Goal: Information Seeking & Learning: Learn about a topic

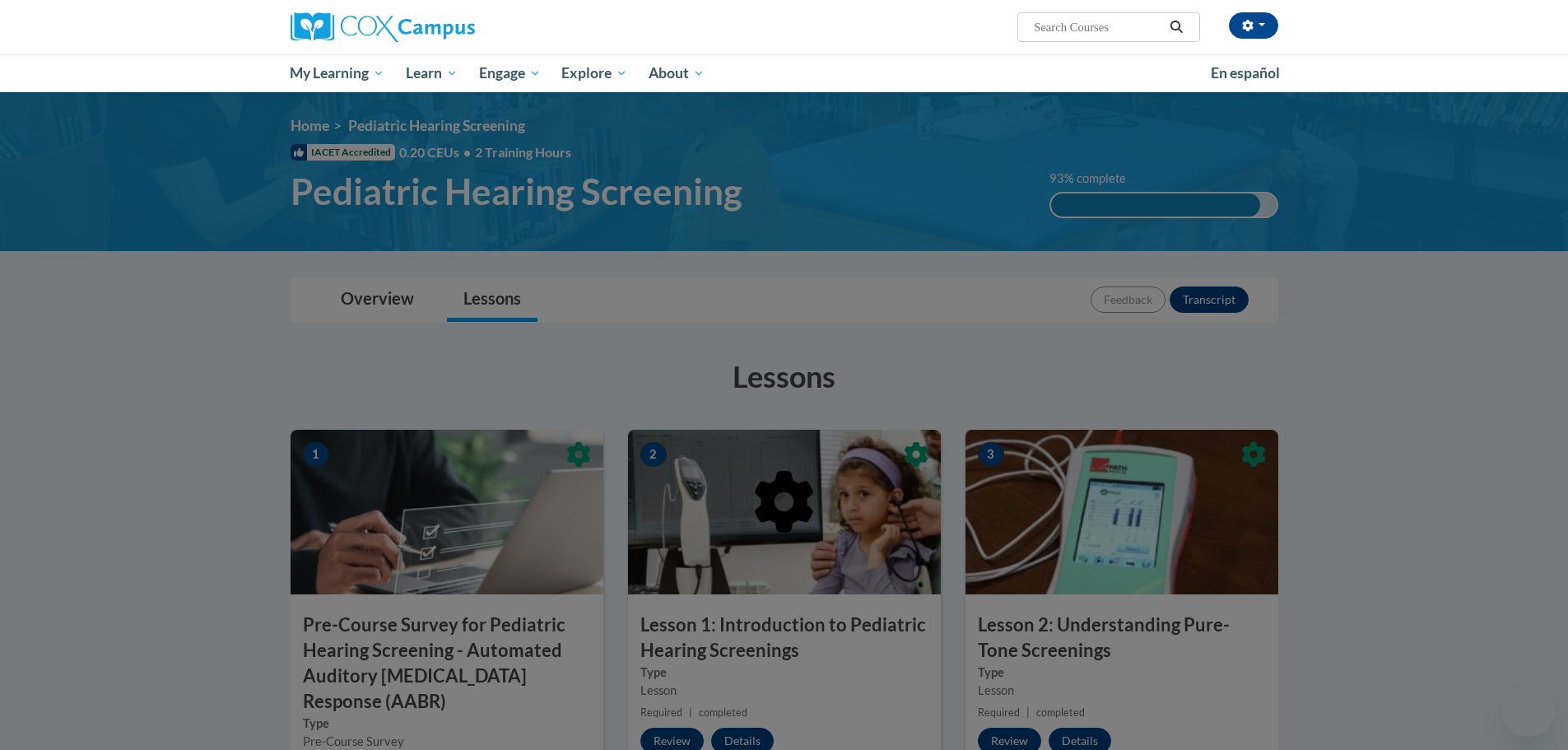
scroll to position [1053, 0]
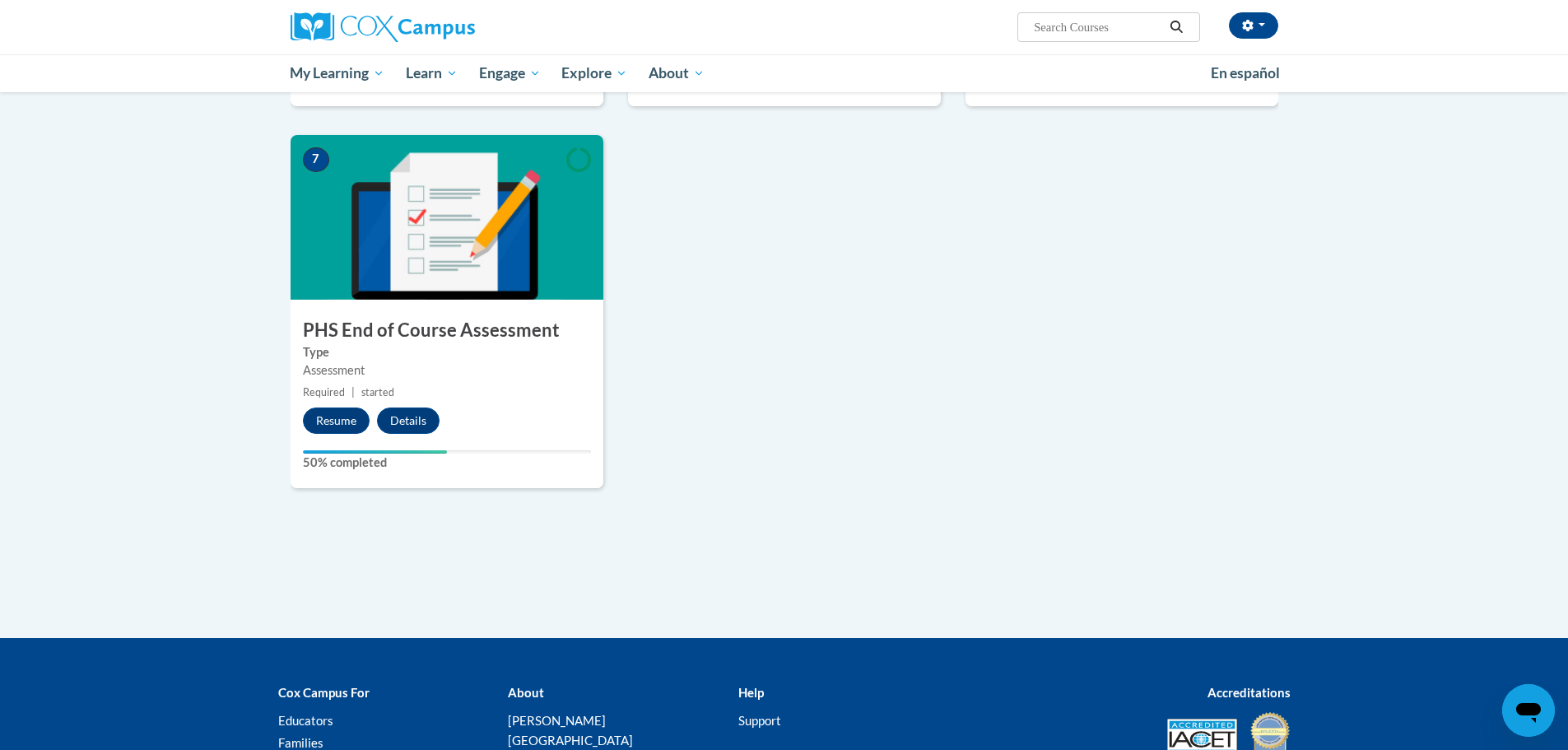
scroll to position [1053, 0]
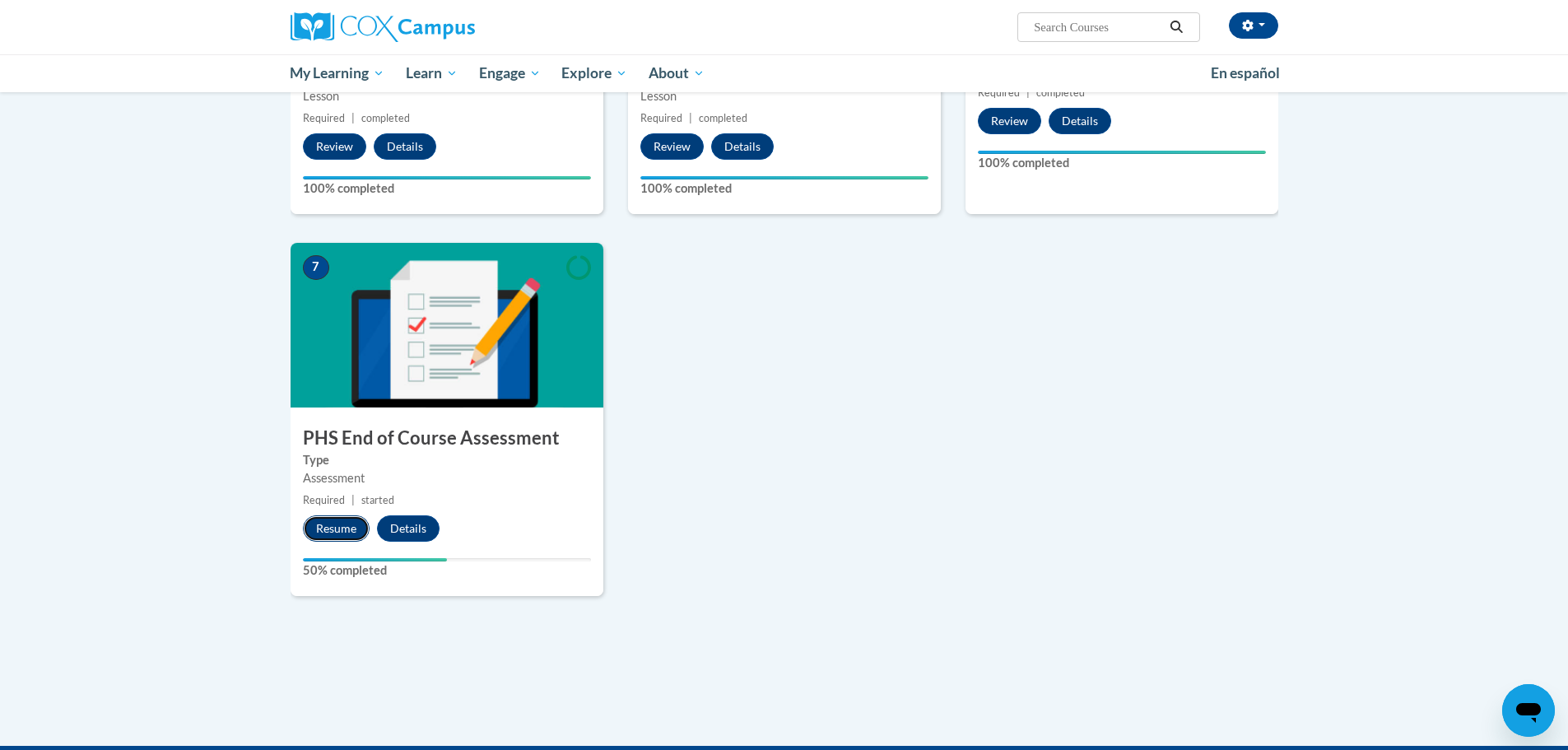
click at [344, 527] on button "Resume" at bounding box center [336, 528] width 67 height 26
click at [682, 450] on div "1 Pre-Course Survey for Pediatric Hearing Screening - Automated Auditory [MEDIC…" at bounding box center [784, 0] width 1013 height 1248
click at [335, 525] on button "Resume" at bounding box center [336, 528] width 67 height 26
click at [335, 520] on button "Resume" at bounding box center [336, 528] width 67 height 26
click at [331, 532] on button "Resume" at bounding box center [336, 528] width 67 height 26
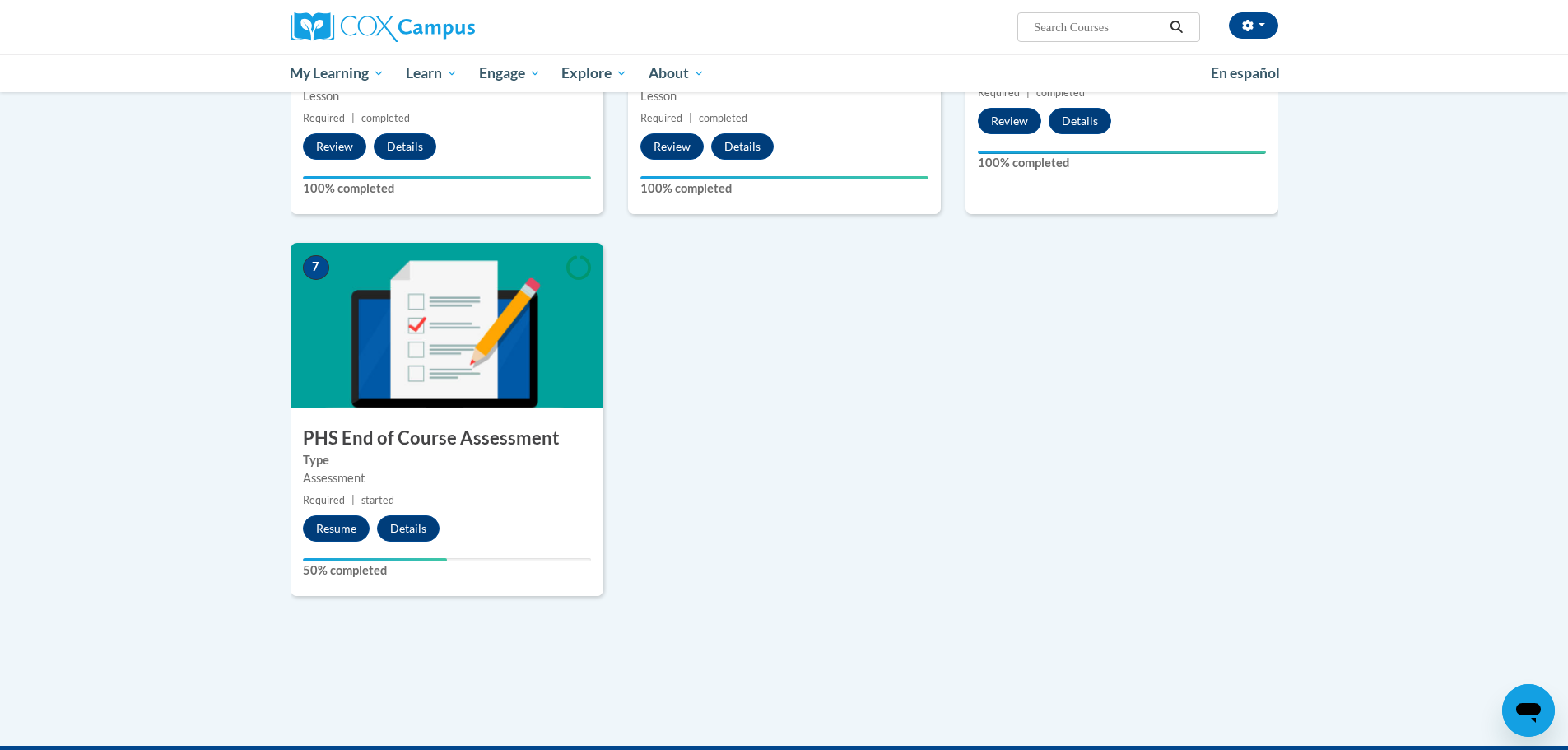
click at [1034, 498] on div "1 Pre-Course Survey for Pediatric Hearing Screening - Automated Auditory Brains…" at bounding box center [784, 0] width 1013 height 1248
click at [343, 525] on button "Resume" at bounding box center [336, 528] width 67 height 26
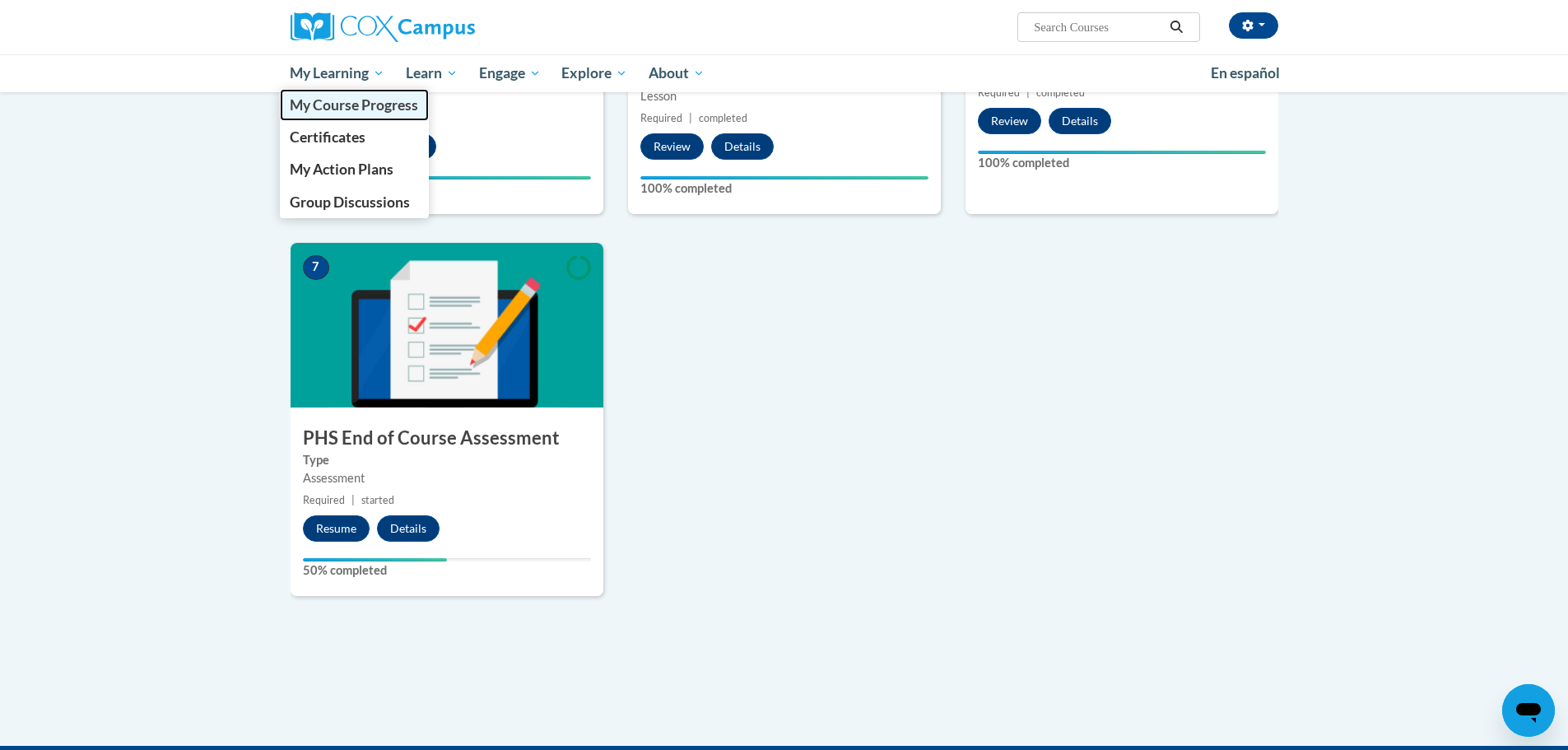
click at [328, 105] on span "My Course Progress" at bounding box center [354, 104] width 129 height 18
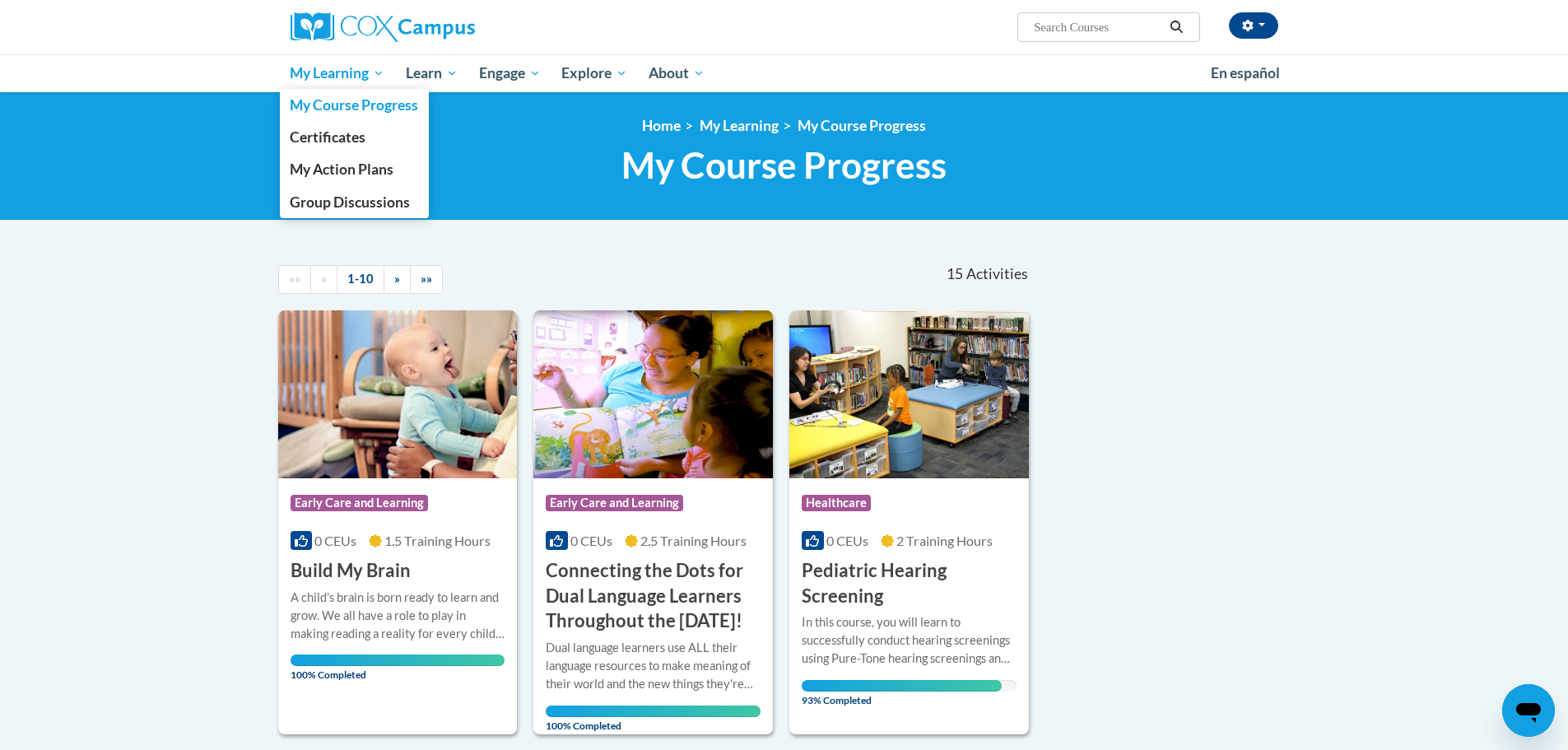
click at [327, 79] on span "My Learning" at bounding box center [337, 73] width 95 height 20
click at [306, 140] on span "Certificates" at bounding box center [327, 137] width 75 height 18
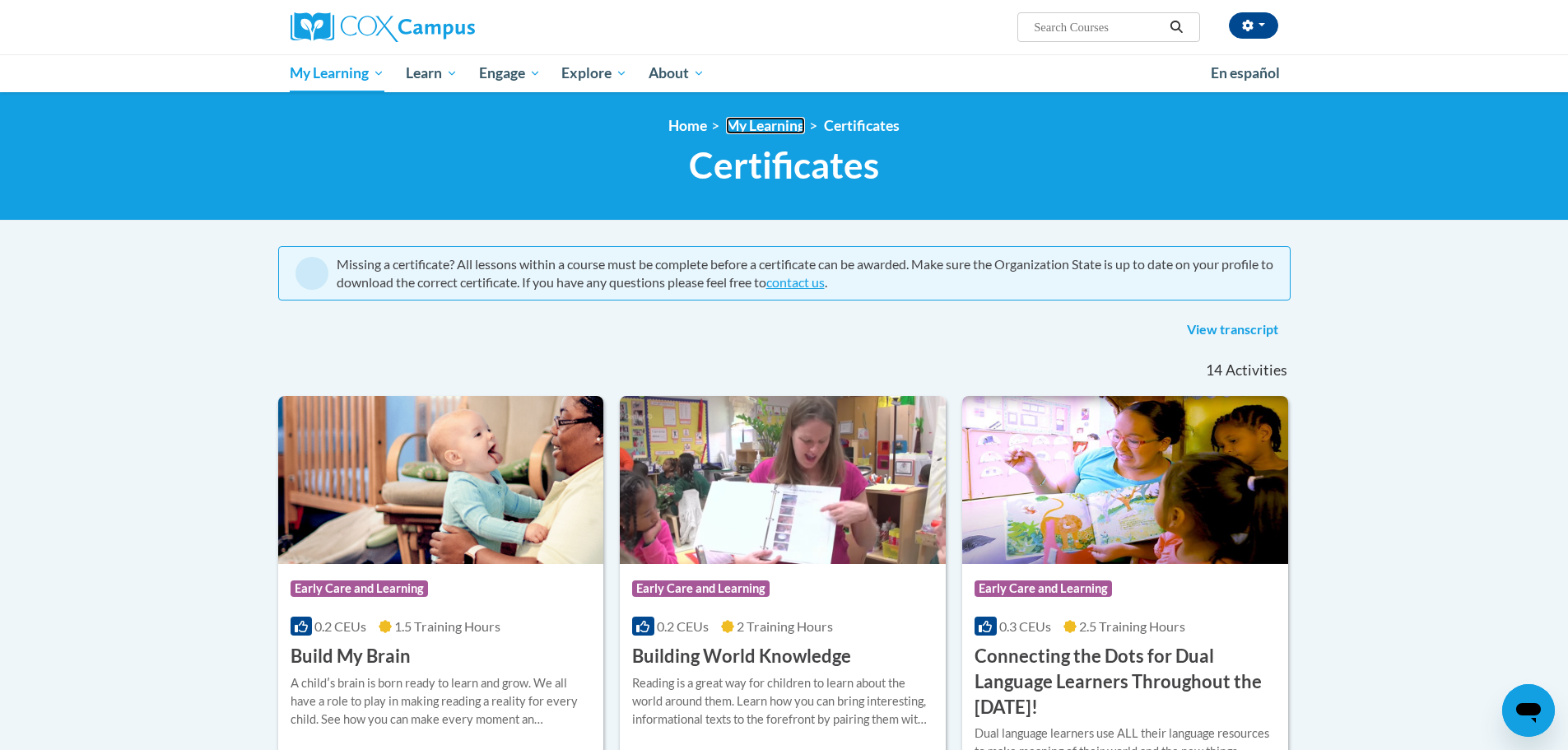
click at [747, 125] on link "My Learning" at bounding box center [765, 125] width 79 height 18
click at [1177, 23] on icon "Search" at bounding box center [1176, 26] width 15 height 12
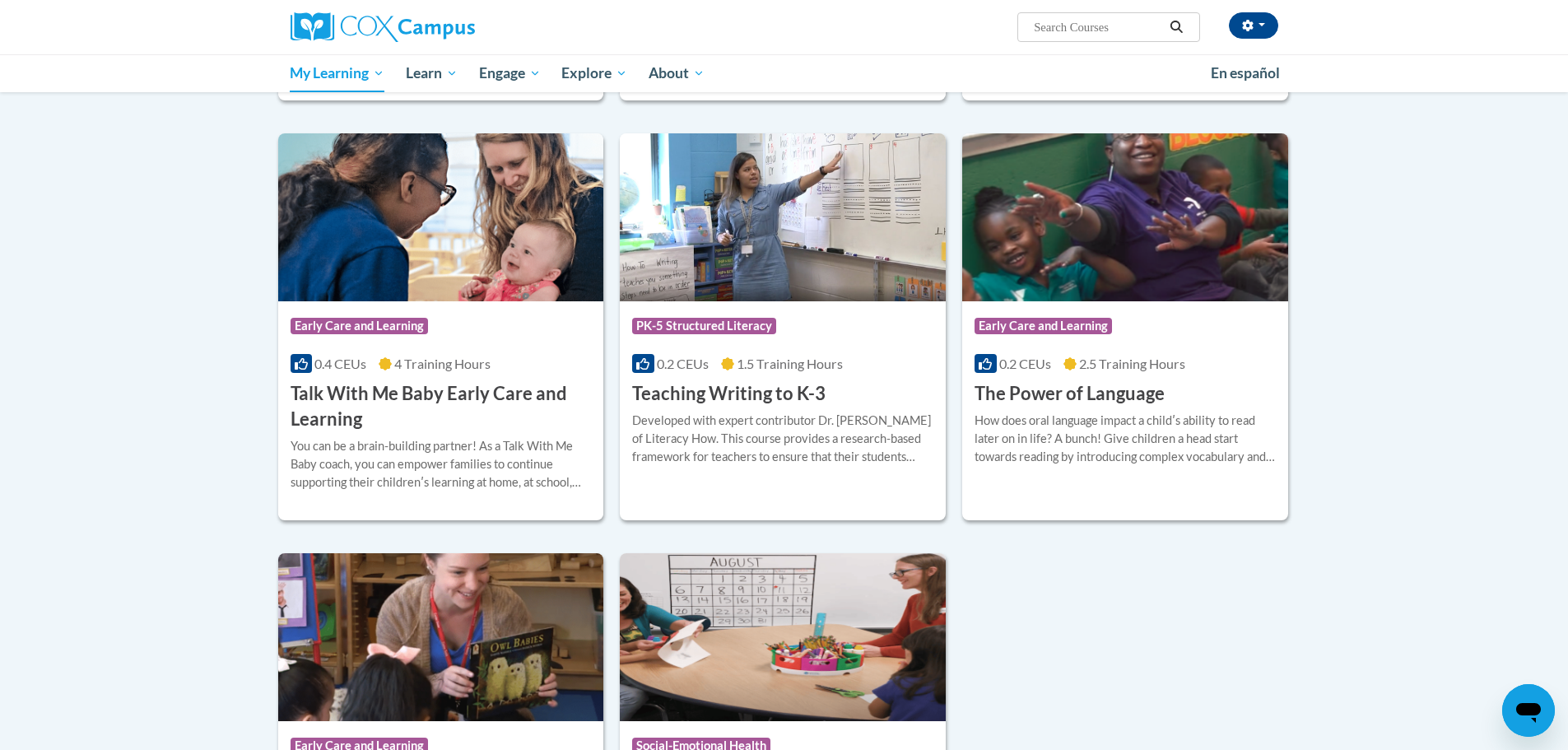
scroll to position [1504, 0]
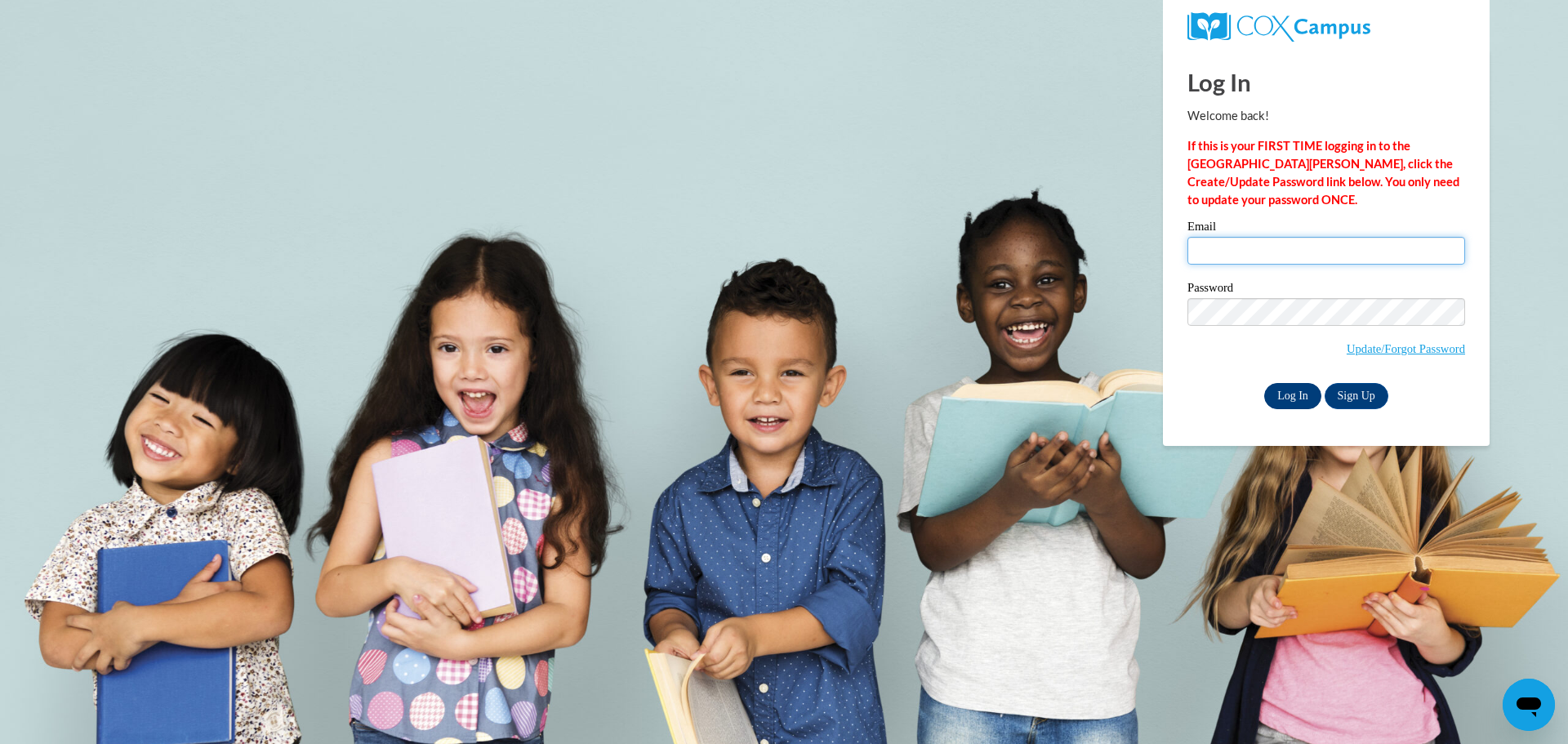
type input "[PERSON_NAME][EMAIL_ADDRESS][PERSON_NAME][DOMAIN_NAME]"
click at [1285, 388] on input "Log In" at bounding box center [1292, 396] width 57 height 26
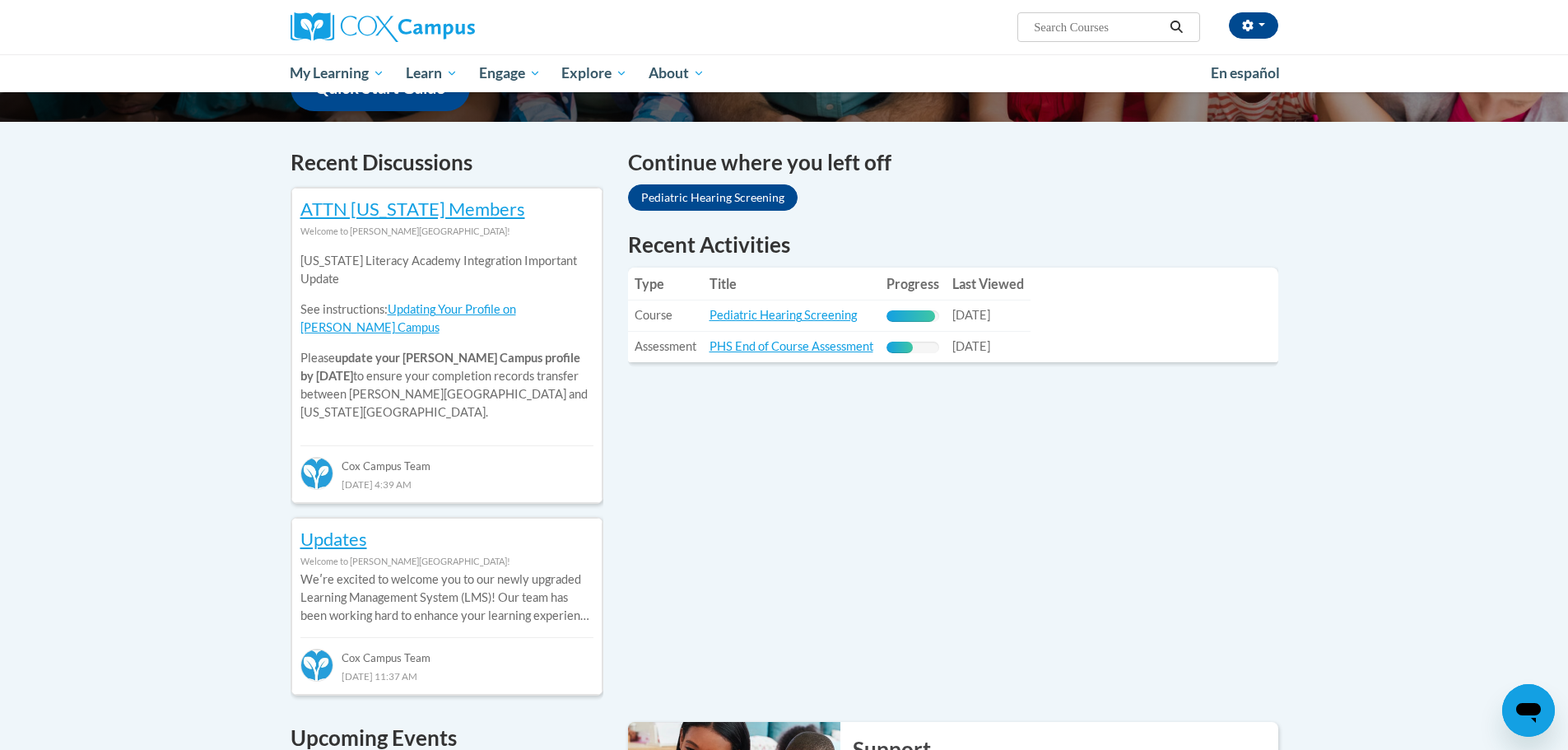
scroll to position [458, 0]
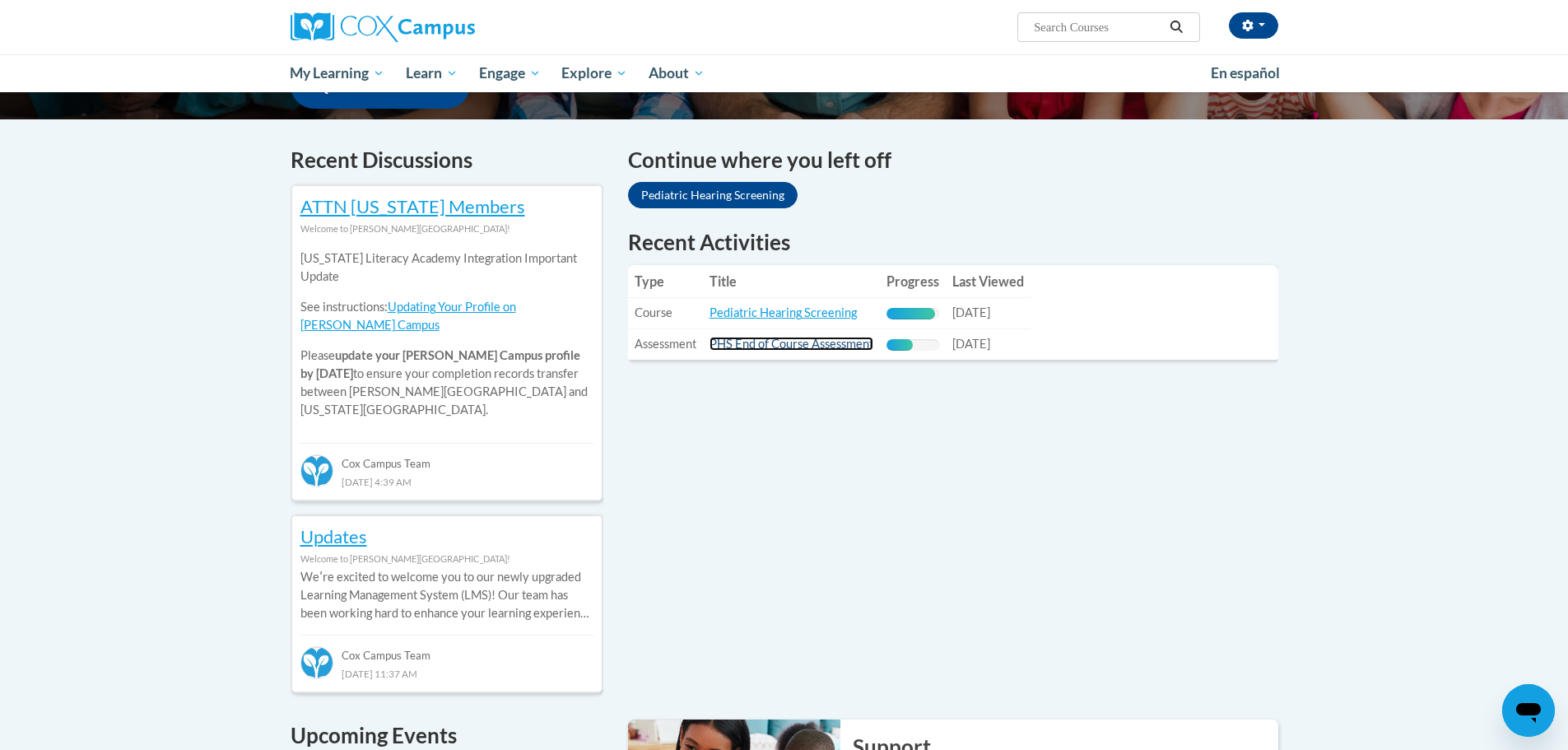
click at [757, 343] on link "PHS End of Course Assessment" at bounding box center [791, 343] width 164 height 14
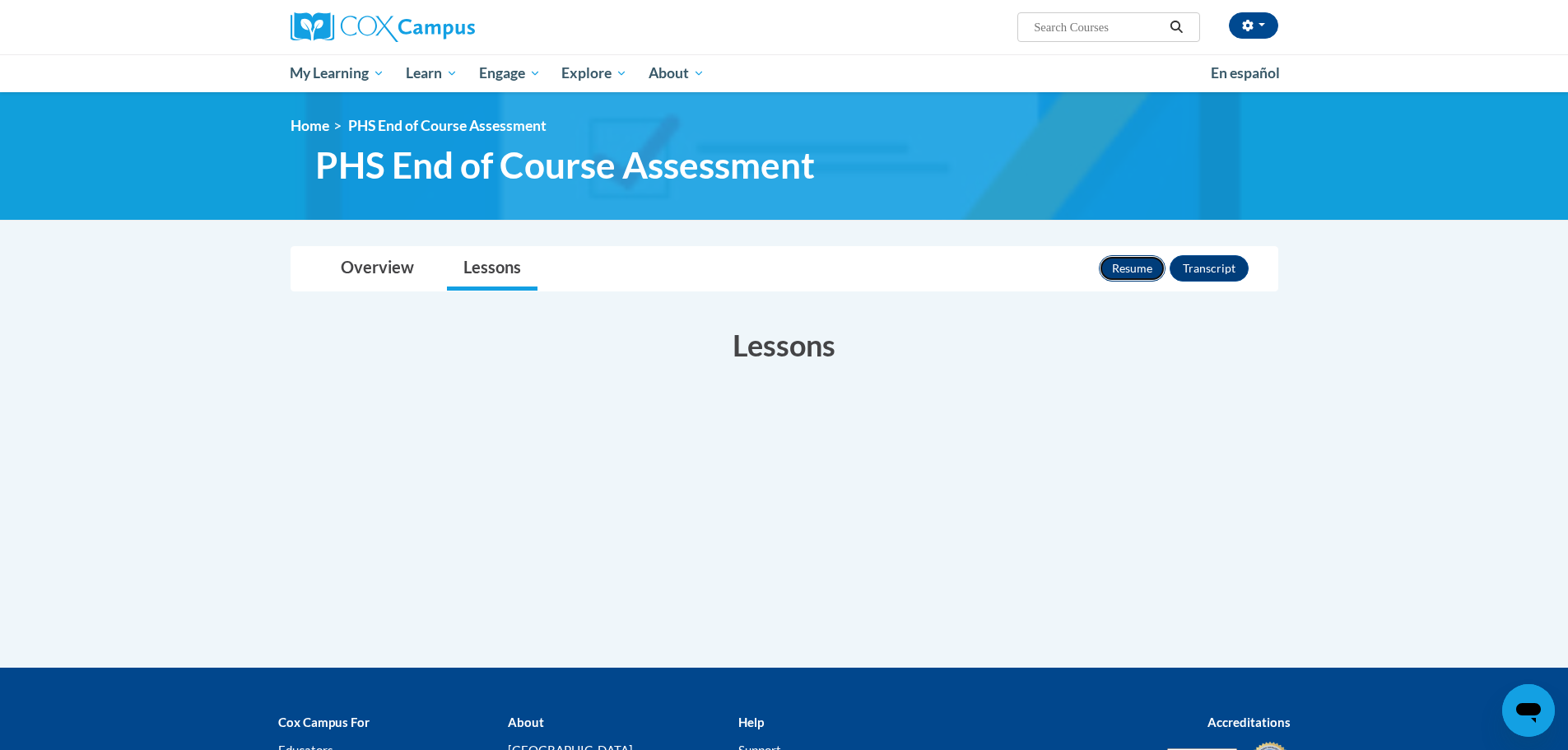
click at [1136, 259] on button "Resume" at bounding box center [1132, 268] width 67 height 26
click at [378, 265] on link "Overview" at bounding box center [377, 268] width 106 height 44
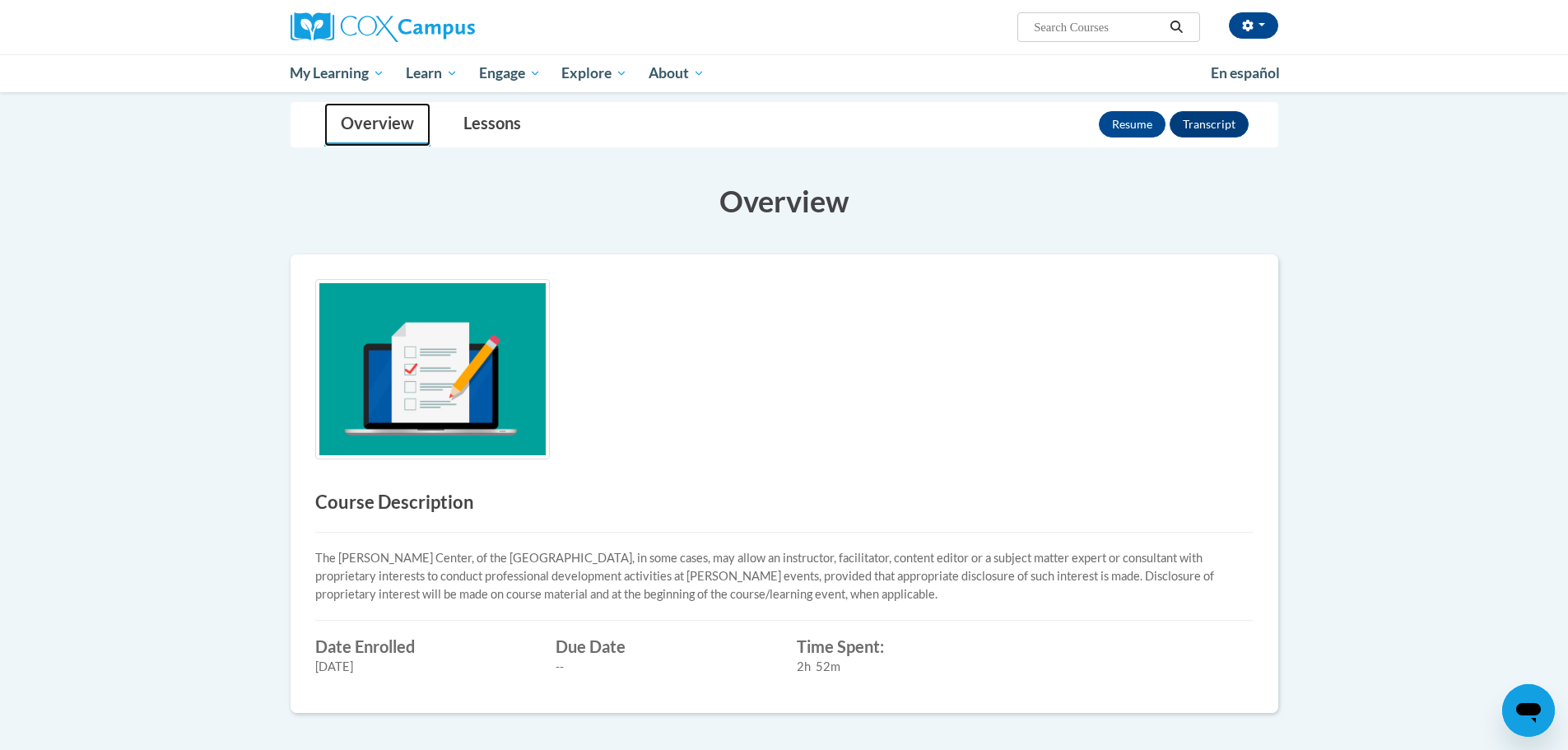
scroll to position [143, 0]
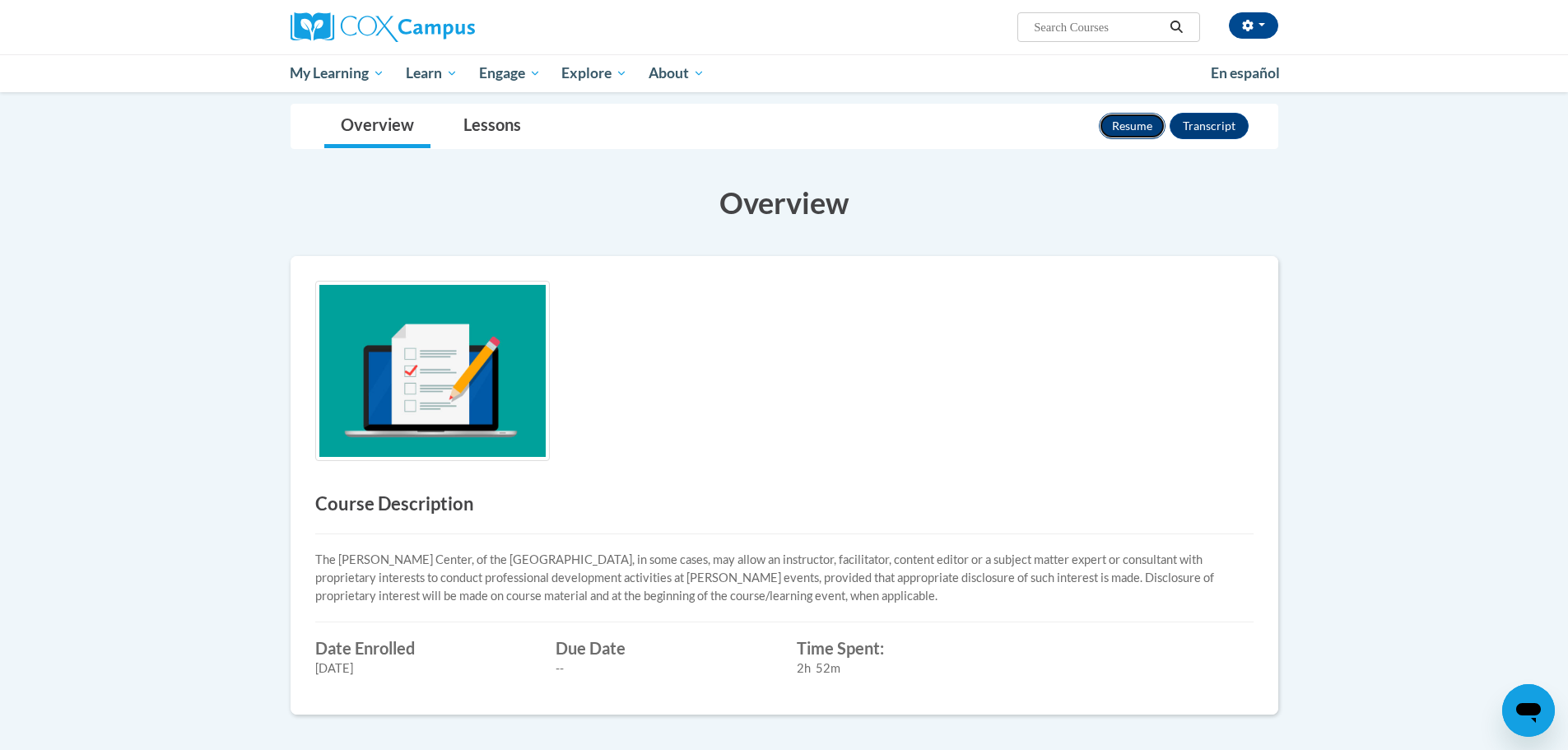
click at [1125, 126] on button "Resume" at bounding box center [1132, 126] width 67 height 26
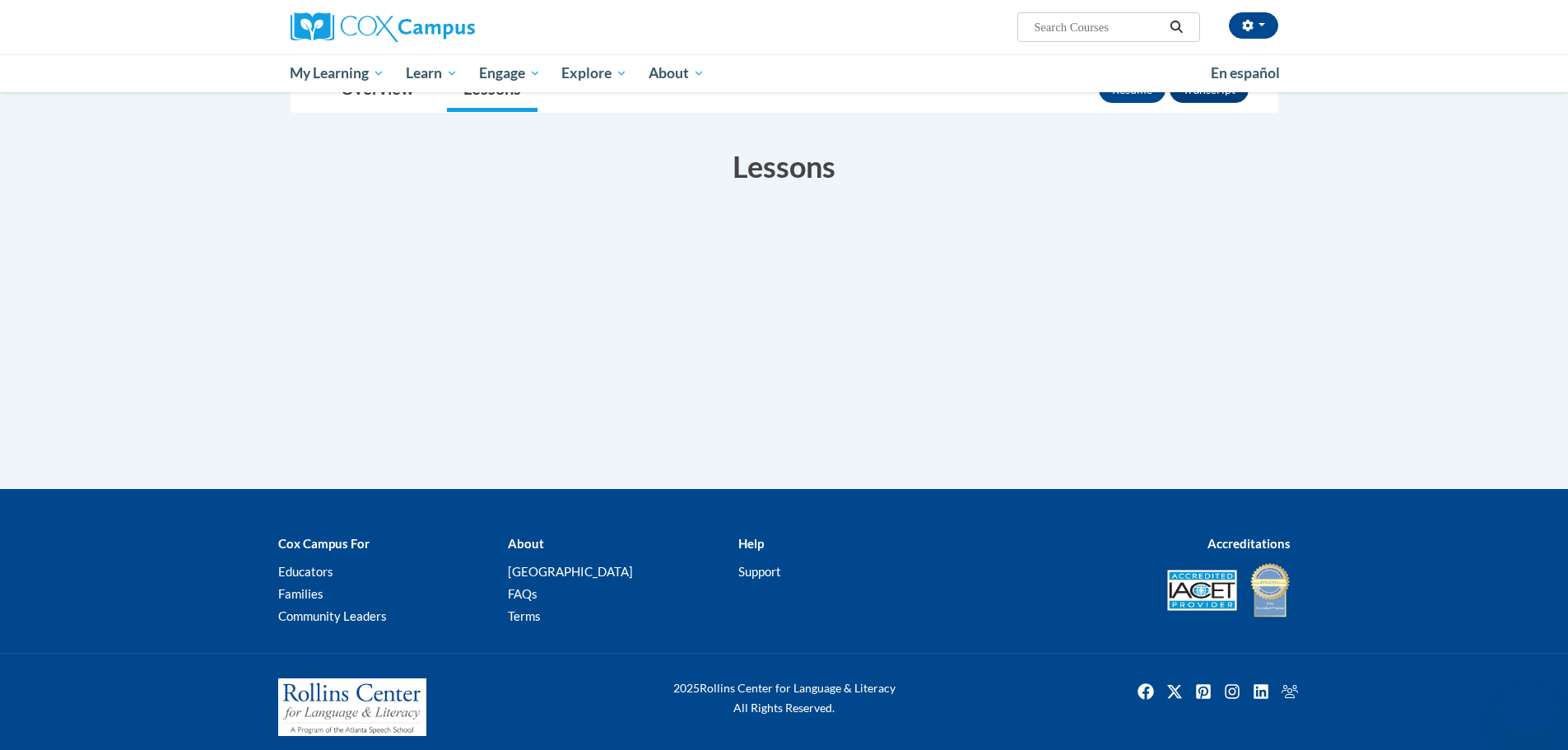
scroll to position [179, 0]
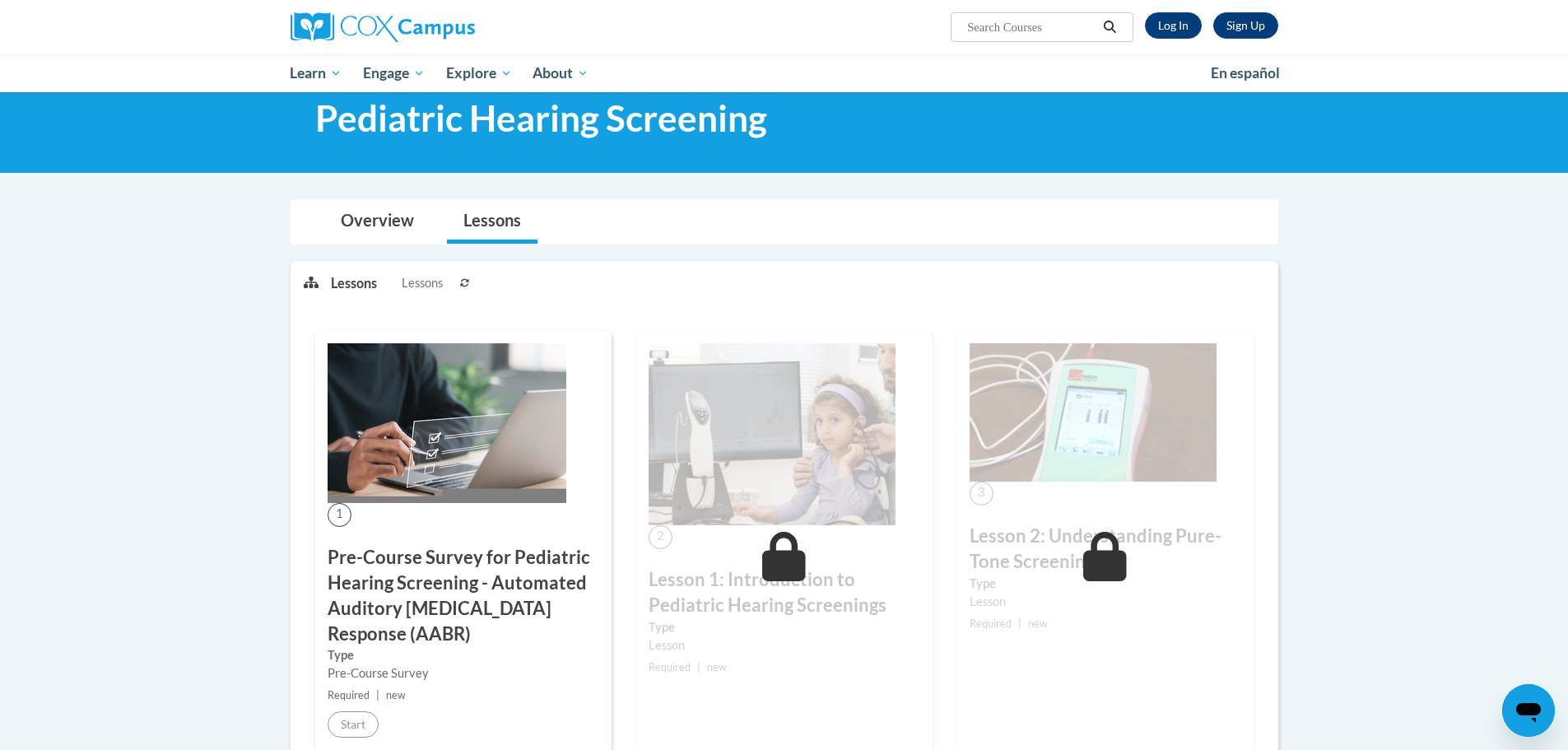
scroll to position [52, 0]
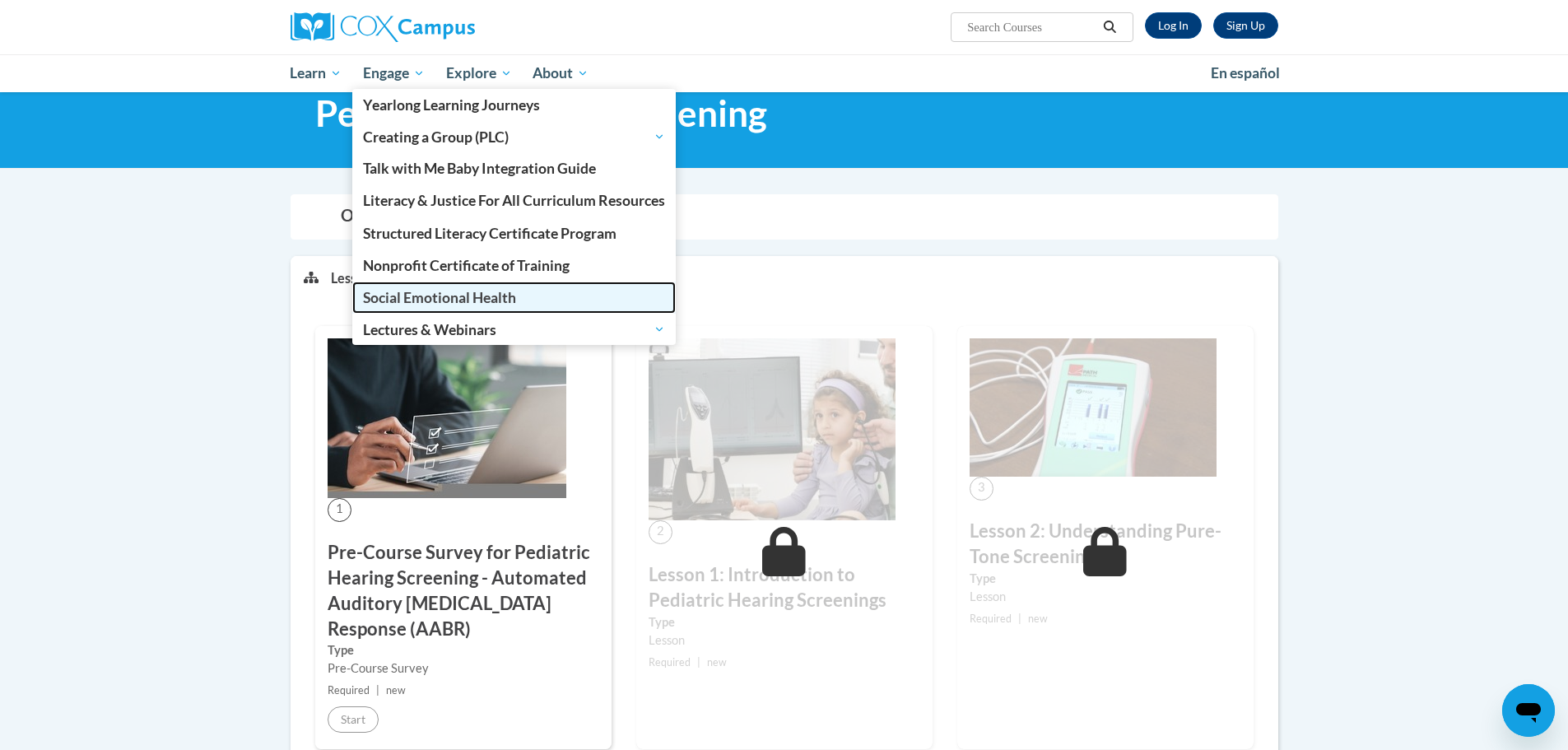
click at [413, 296] on span "Social Emotional Health" at bounding box center [440, 297] width 153 height 18
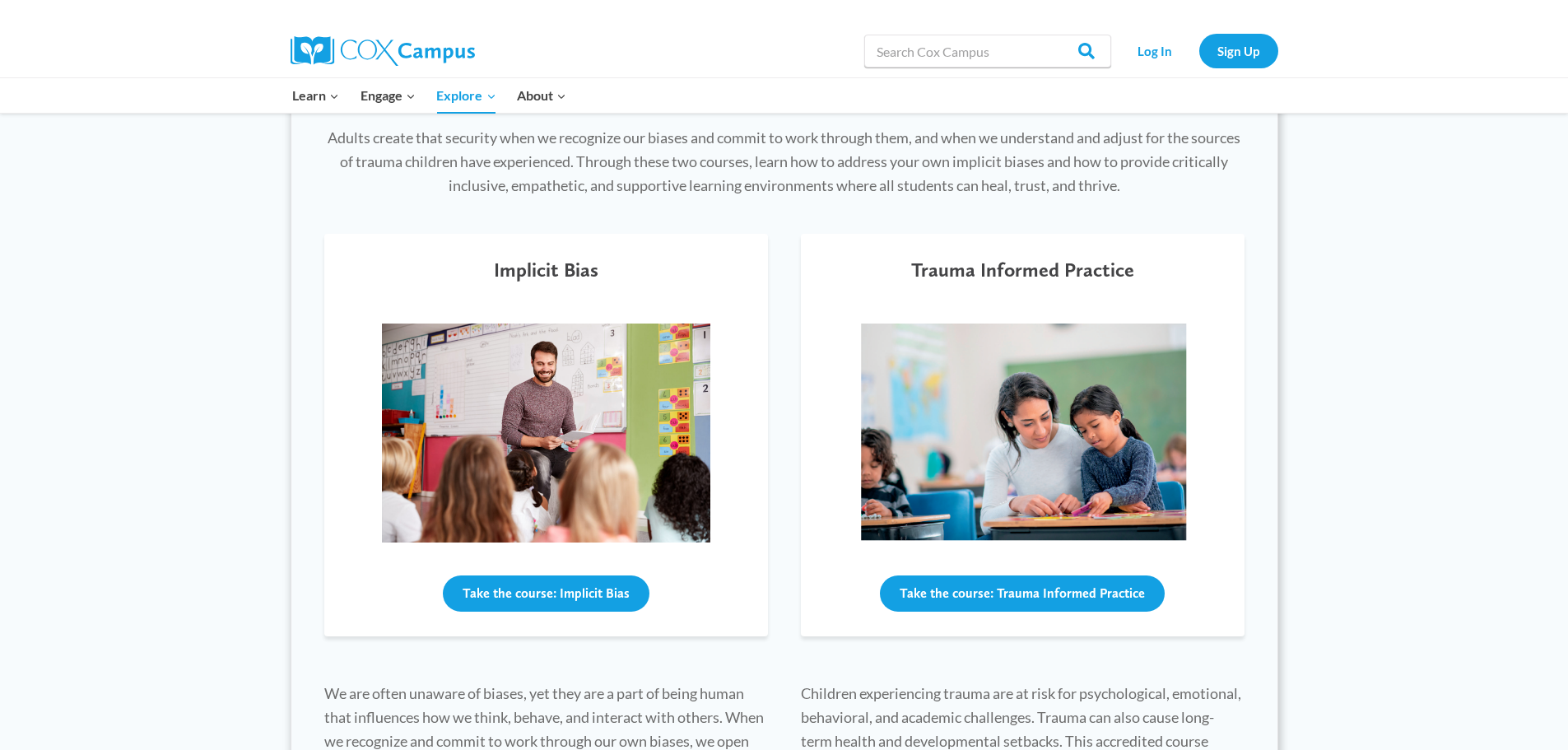
scroll to position [529, 0]
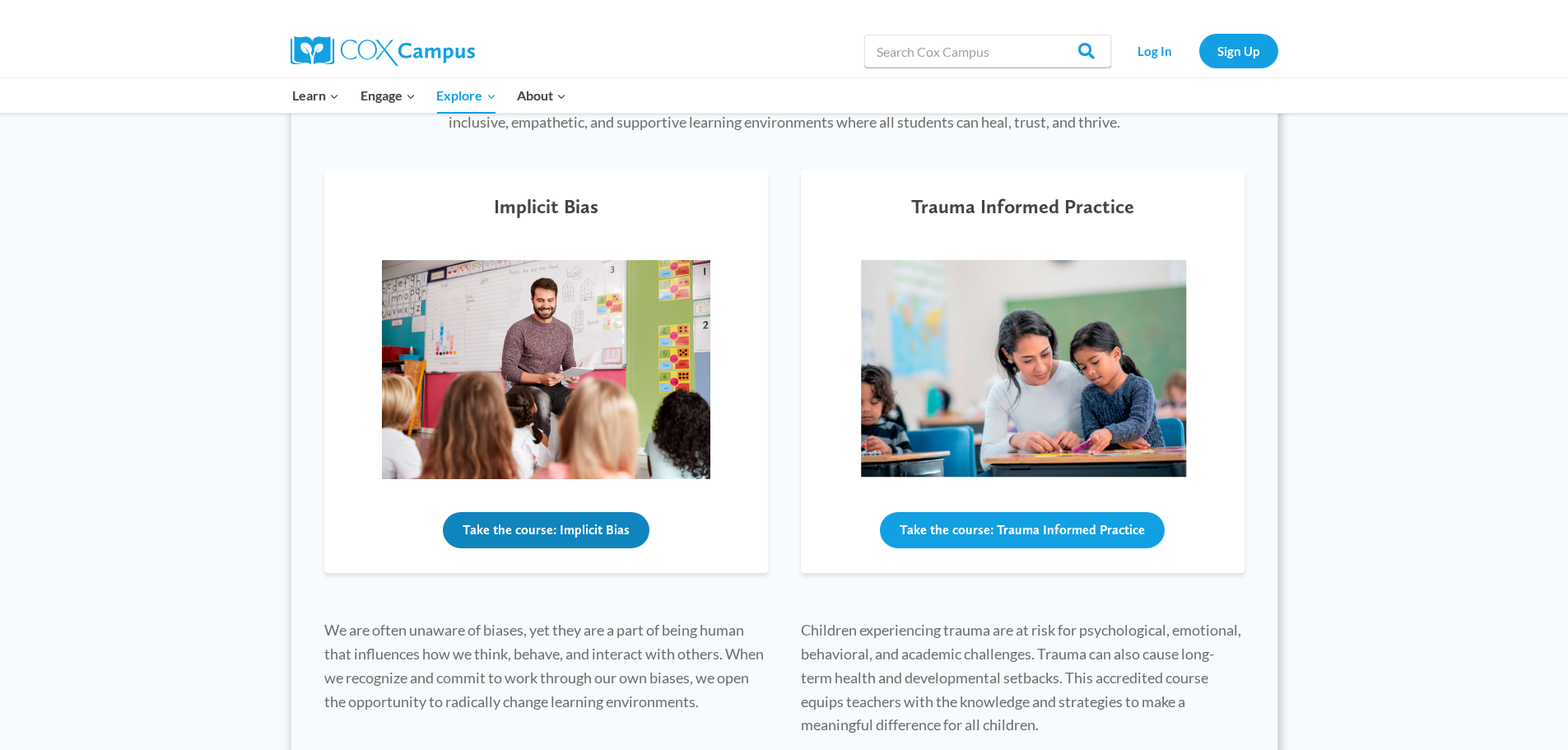
click at [579, 522] on button "Take the course: Implicit Bias" at bounding box center [546, 529] width 207 height 36
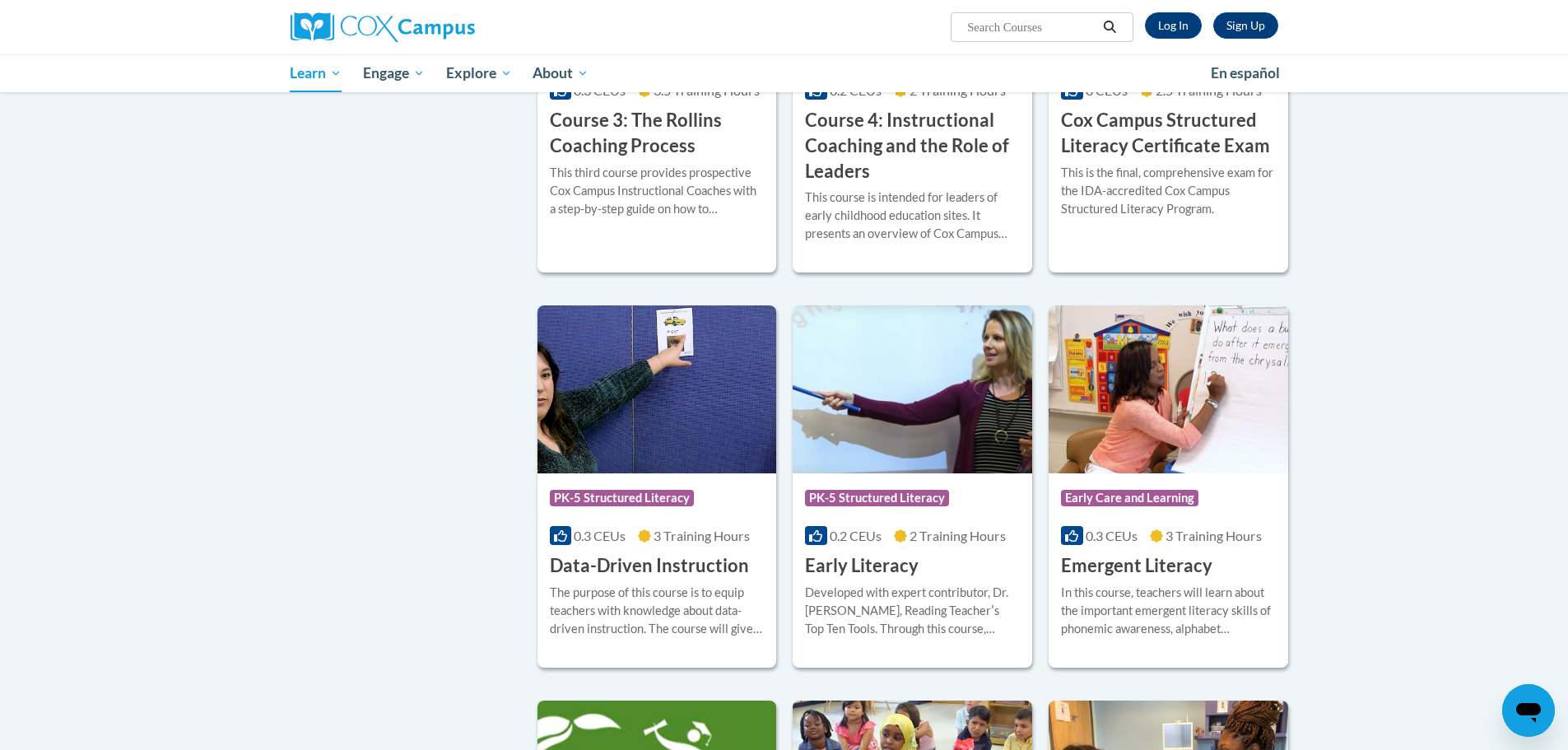
scroll to position [1334, 0]
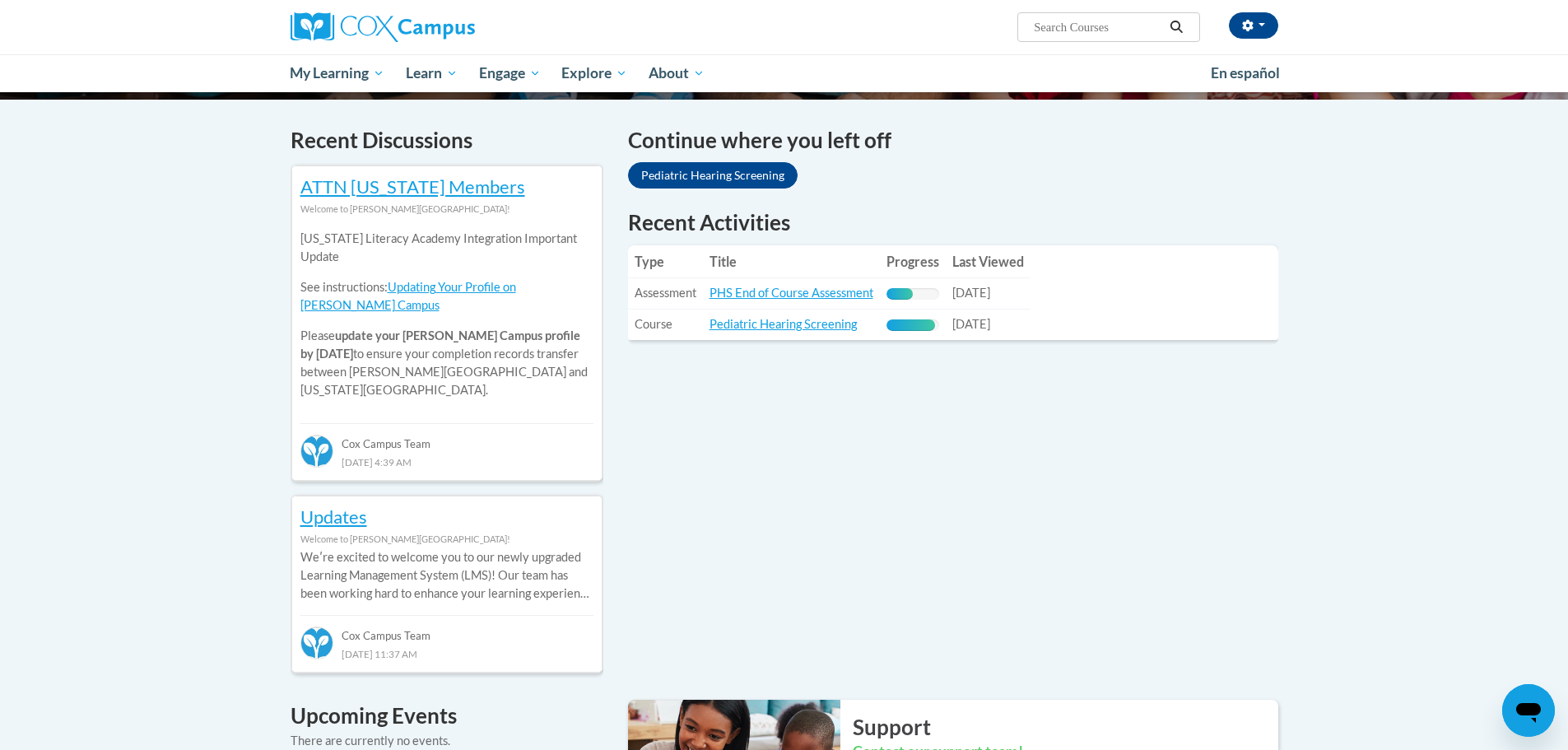
scroll to position [488, 0]
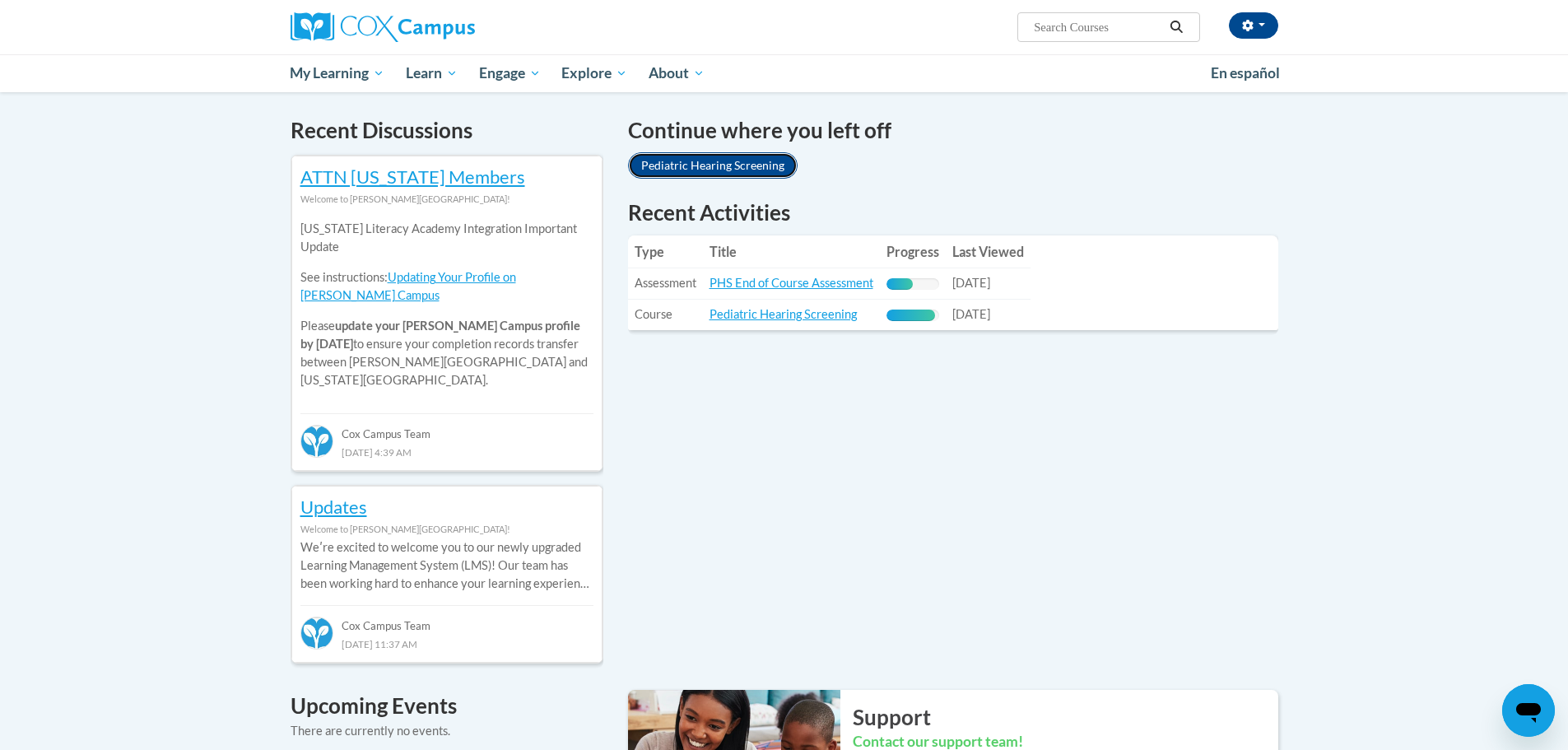
click at [676, 162] on link "Pediatric Hearing Screening" at bounding box center [713, 165] width 170 height 26
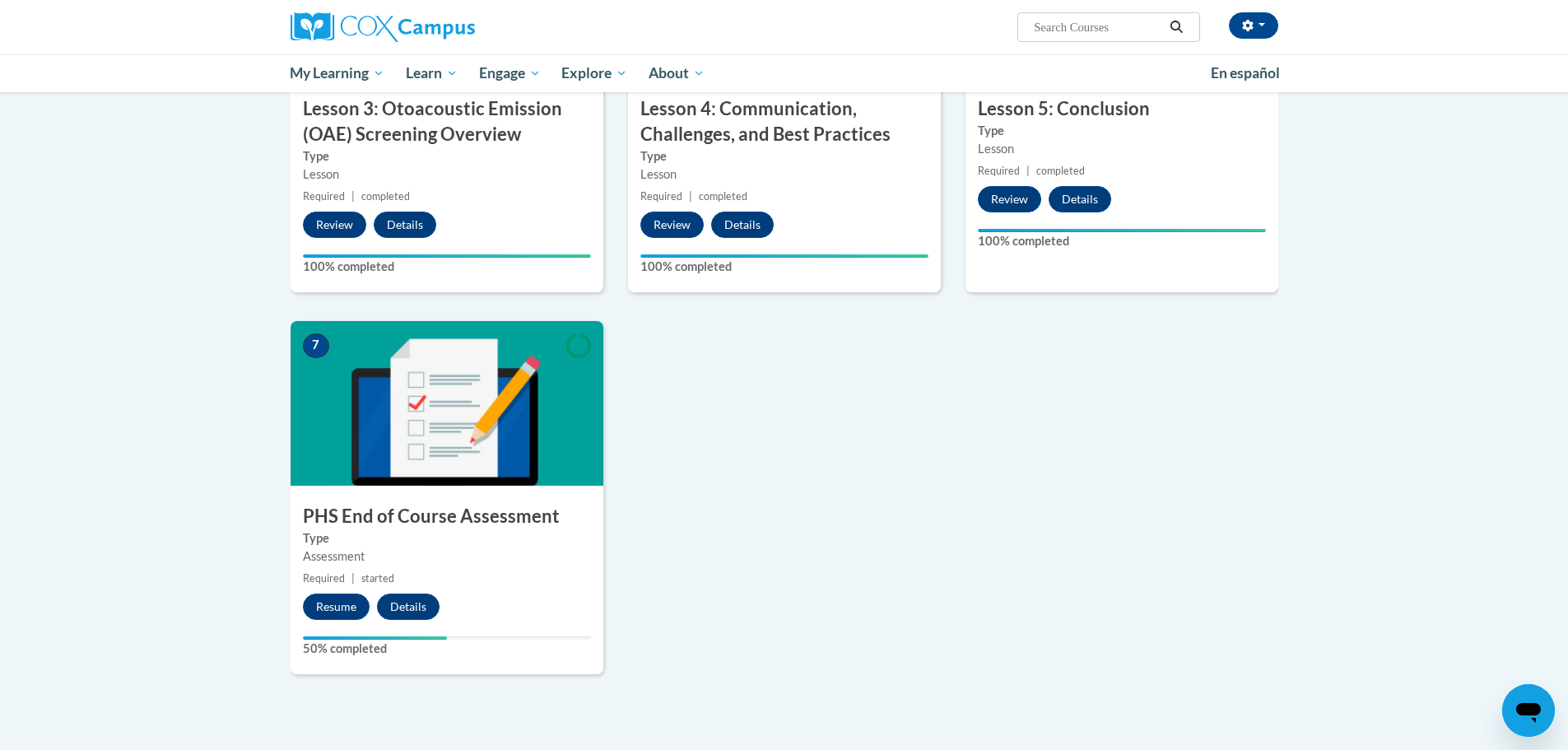
scroll to position [968, 0]
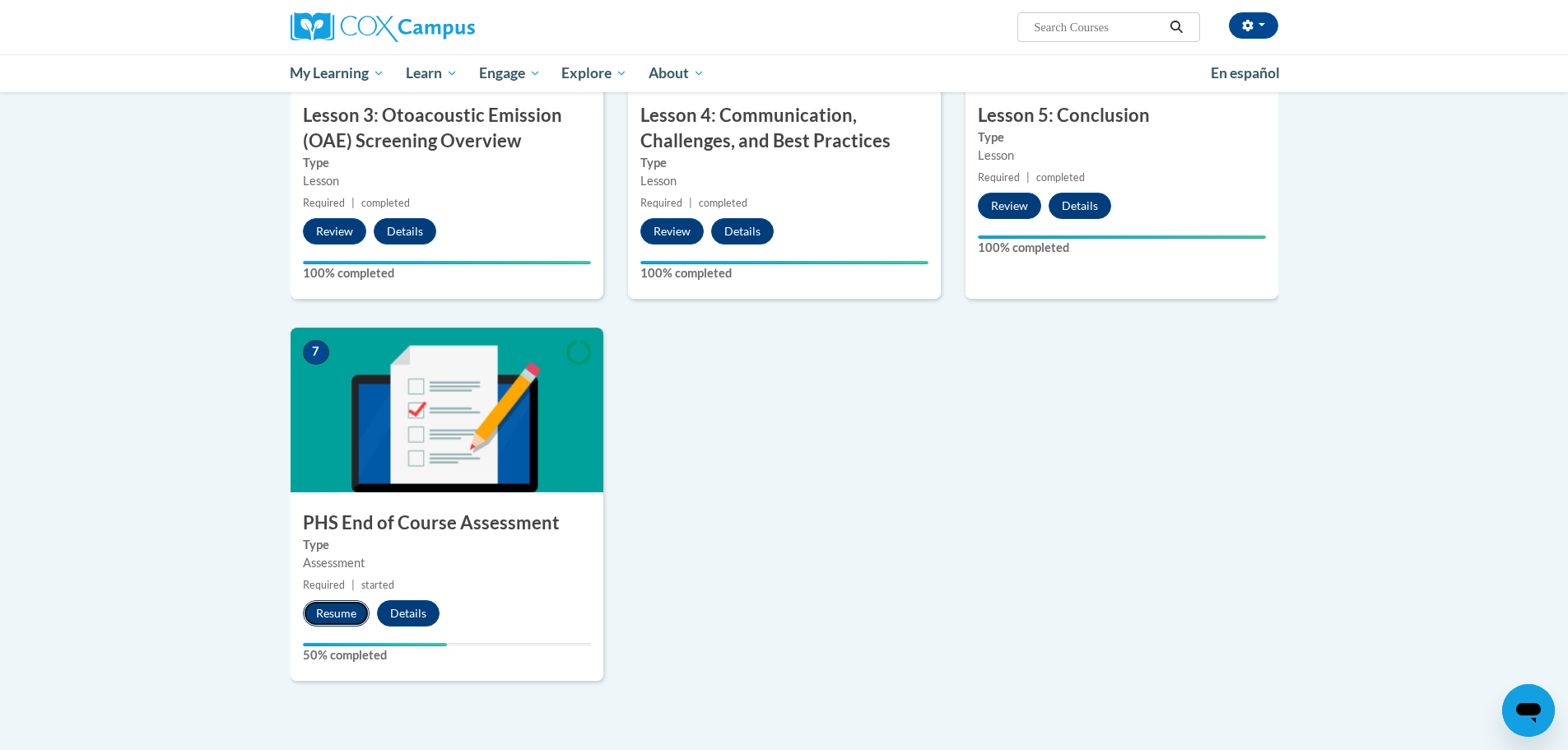
click at [324, 607] on button "Resume" at bounding box center [336, 613] width 67 height 26
click at [687, 419] on div "1 Pre-Course Survey for Pediatric Hearing Screening - Automated Auditory Brains…" at bounding box center [784, 85] width 1013 height 1248
click at [402, 610] on button "Details" at bounding box center [408, 613] width 62 height 26
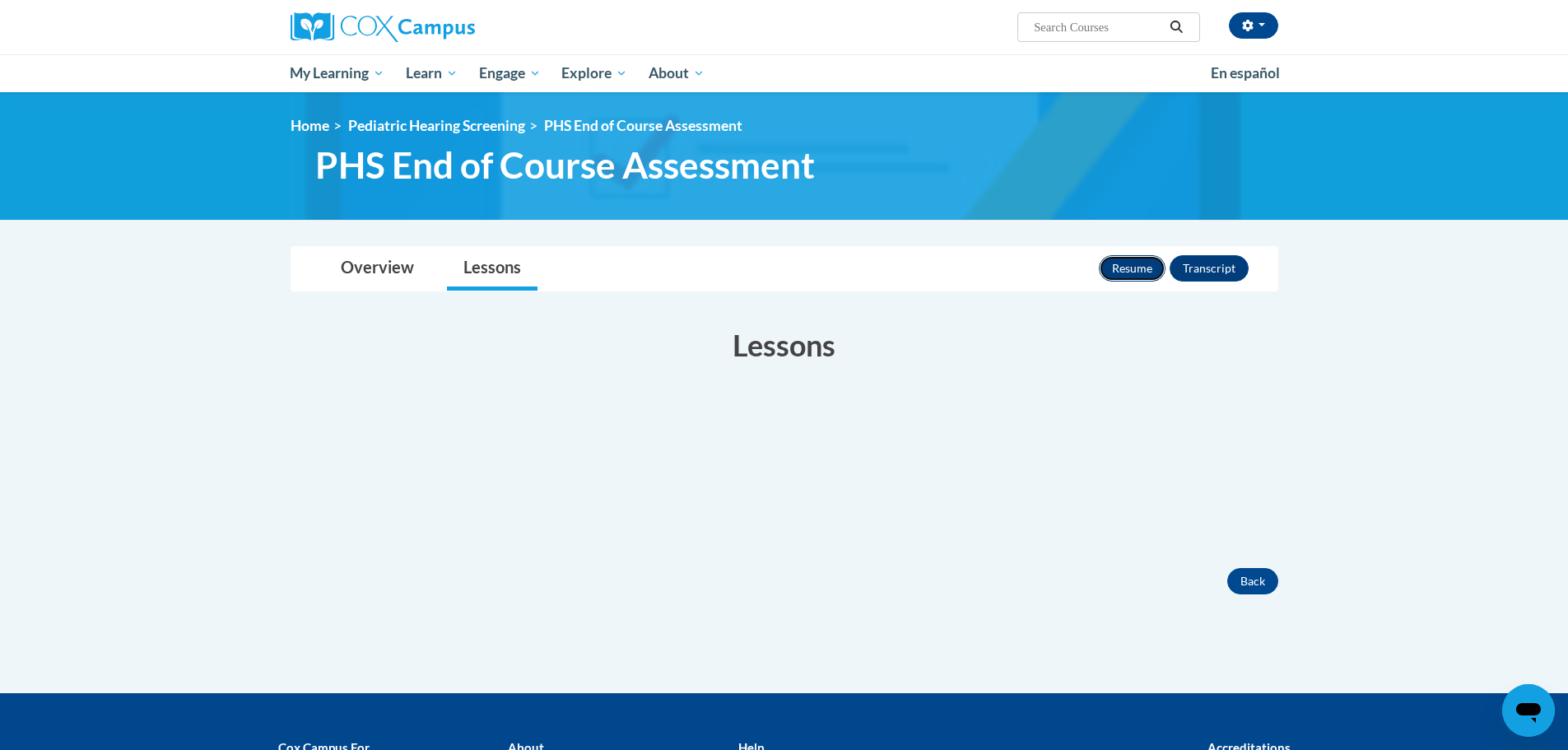
click at [1160, 265] on button "Resume" at bounding box center [1132, 268] width 67 height 26
drag, startPoint x: 606, startPoint y: 539, endPoint x: 382, endPoint y: 238, distance: 375.2
click at [606, 539] on div "Active Your Progress" at bounding box center [784, 472] width 988 height 148
click at [1253, 580] on button "Back" at bounding box center [1252, 581] width 51 height 26
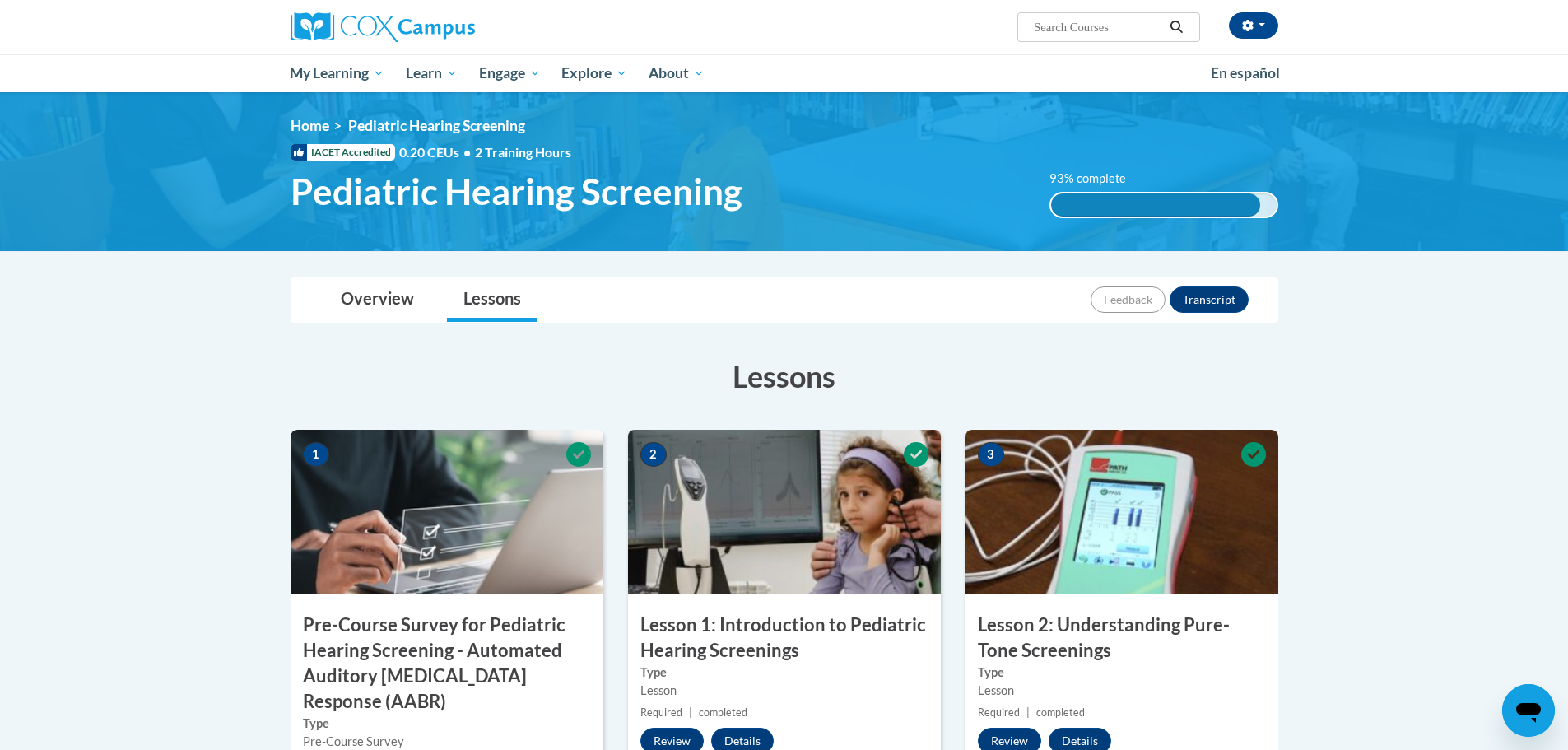
click at [459, 660] on h3 "Pre-Course Survey for Pediatric Hearing Screening - Automated Auditory [MEDICAL…" at bounding box center [447, 662] width 313 height 102
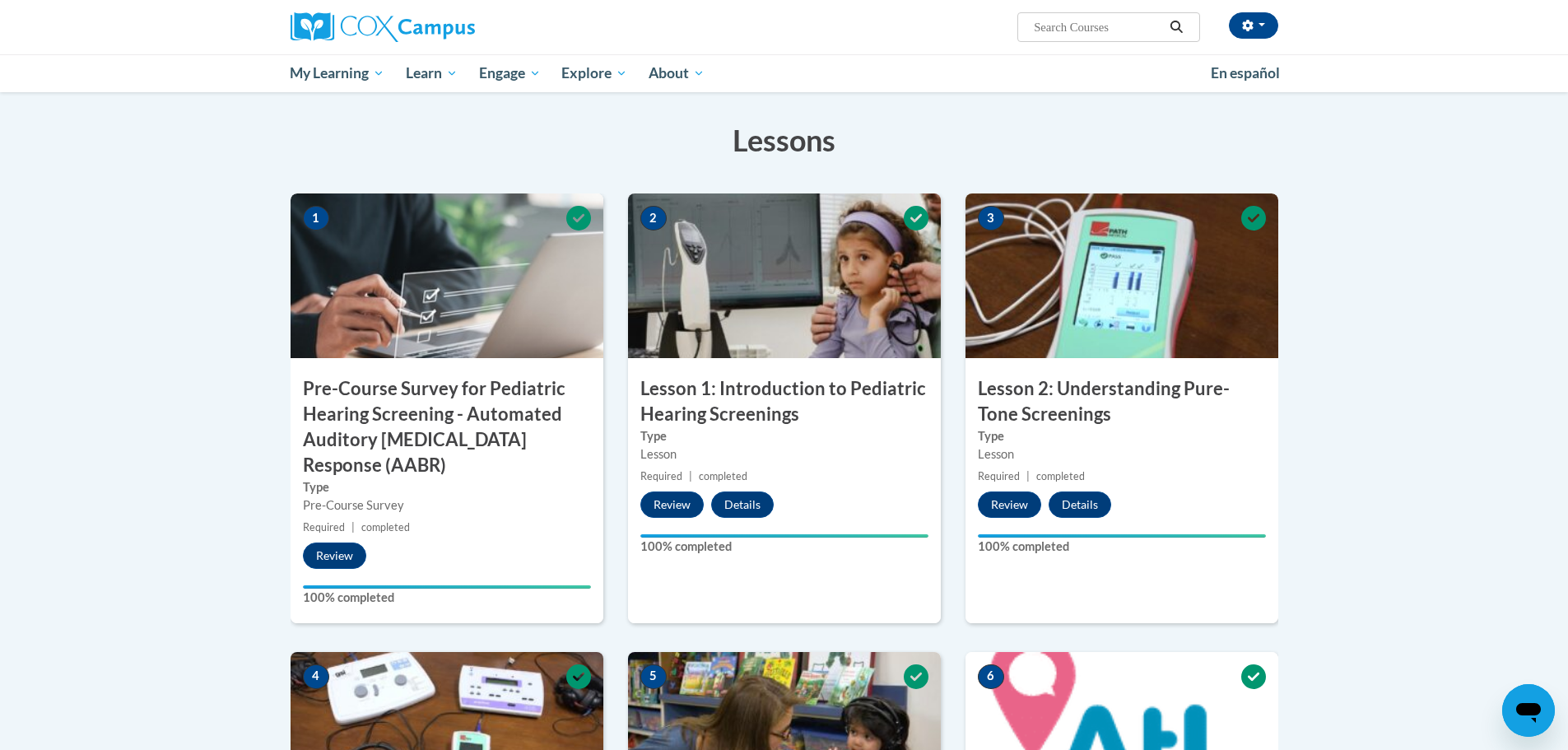
scroll to position [197, 0]
